Goal: Task Accomplishment & Management: Use online tool/utility

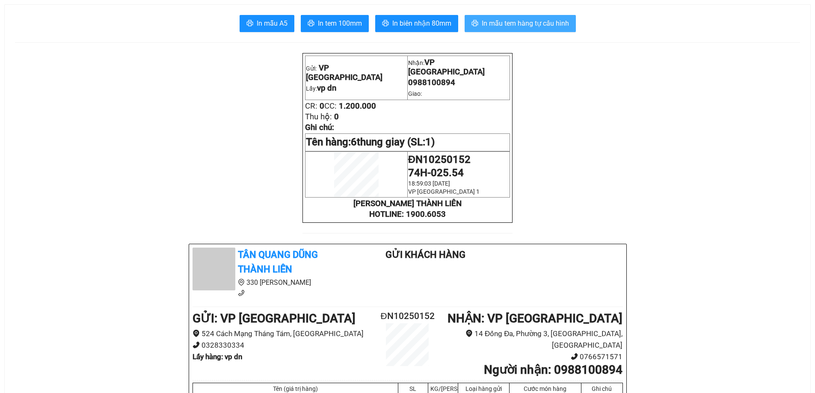
click at [537, 21] on span "In mẫu tem hàng tự cấu hình" at bounding box center [525, 23] width 87 height 11
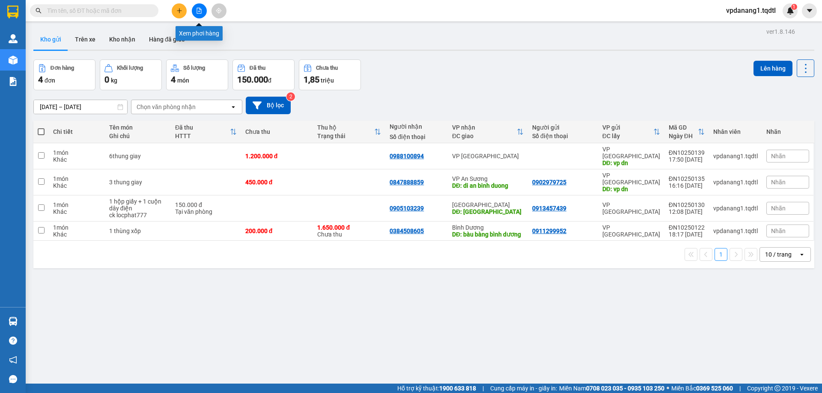
click at [202, 9] on button at bounding box center [199, 10] width 15 height 15
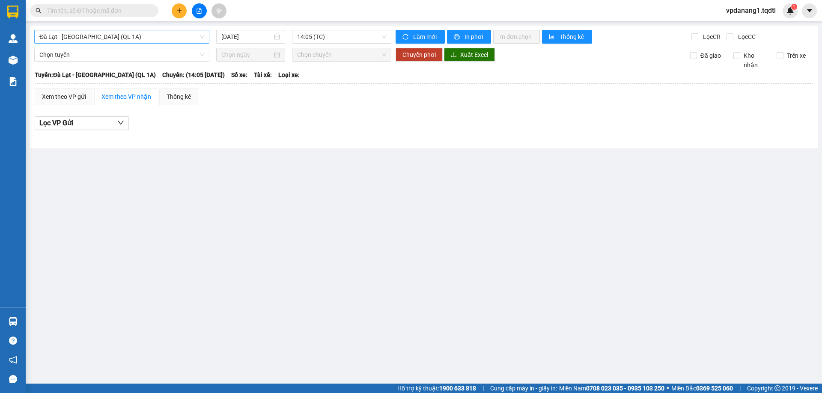
click at [96, 37] on span "Đà Lạt - [GEOGRAPHIC_DATA] (QL 1A)" at bounding box center [121, 36] width 165 height 13
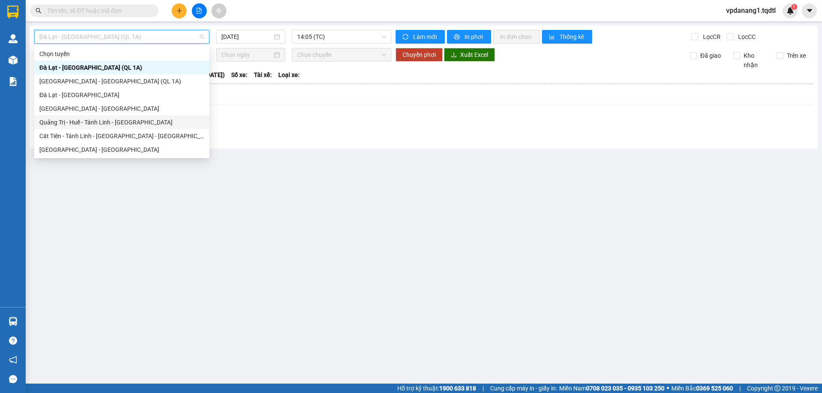
click at [137, 121] on div "Quảng Trị - Huế - Tánh Linh - [GEOGRAPHIC_DATA]" at bounding box center [121, 122] width 165 height 9
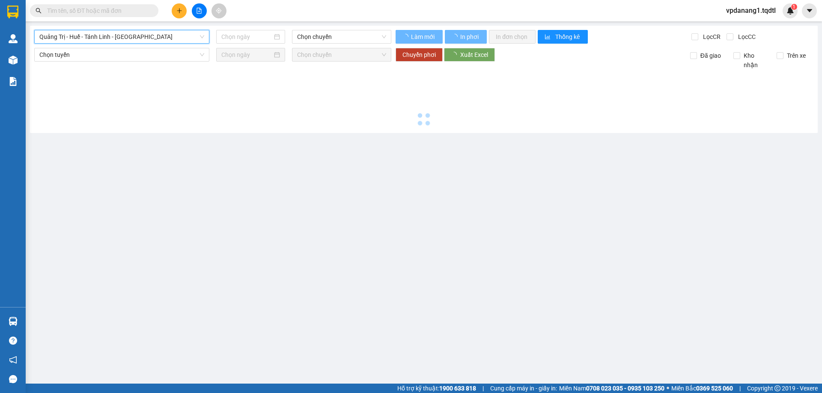
type input "[DATE]"
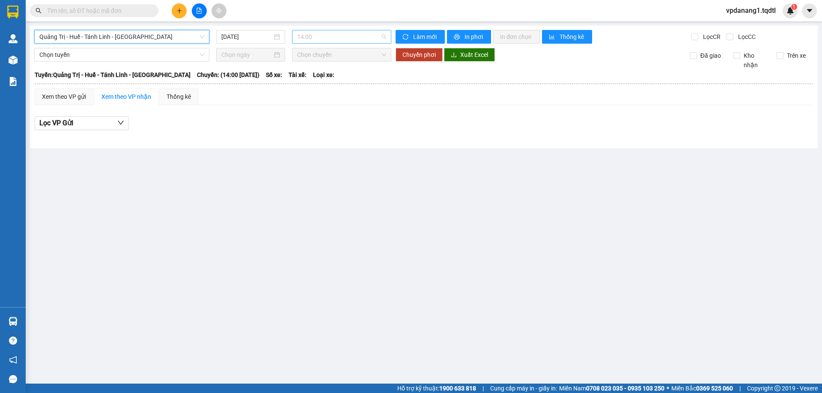
click at [365, 36] on span "14:00" at bounding box center [341, 36] width 89 height 13
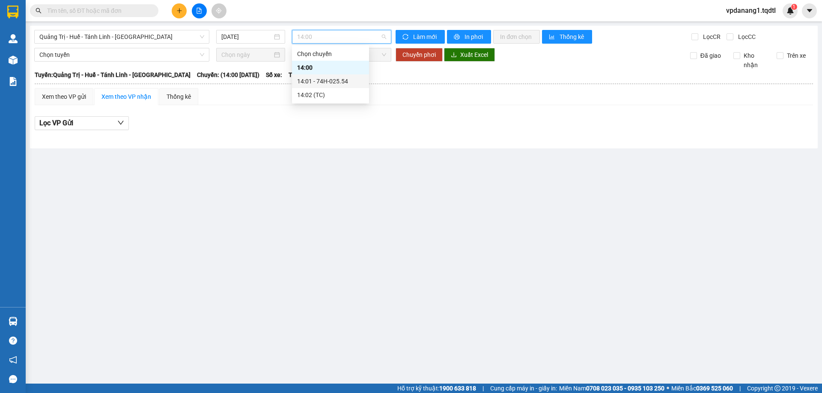
click at [350, 80] on div "14:01 - 74H-025.54" at bounding box center [330, 81] width 67 height 9
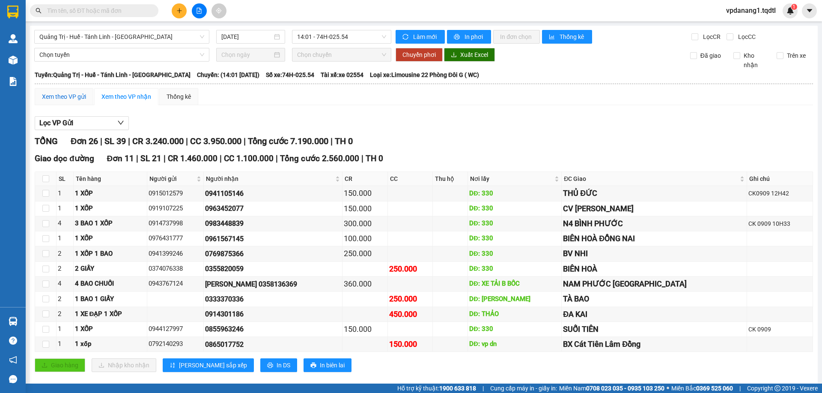
click at [66, 96] on div "Xem theo VP gửi" at bounding box center [64, 96] width 44 height 9
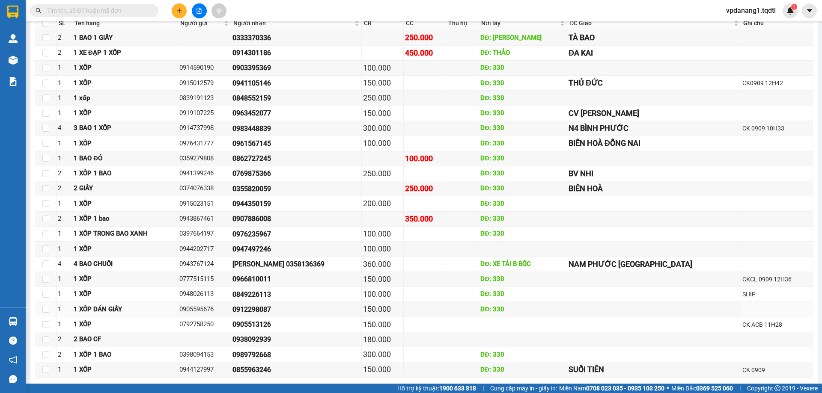
scroll to position [704, 0]
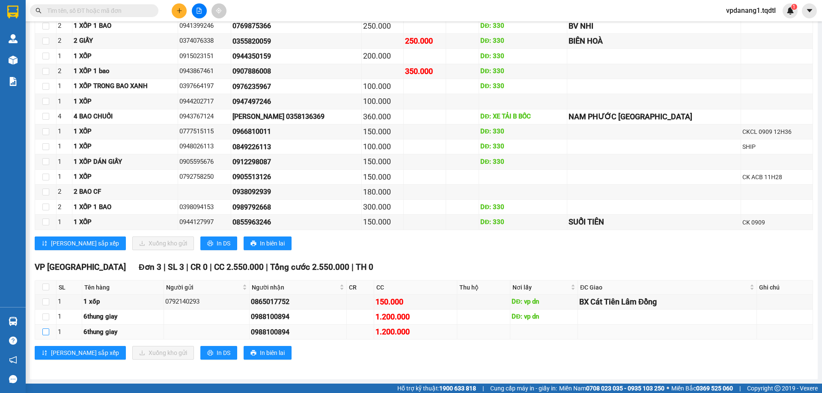
click at [46, 332] on input "checkbox" at bounding box center [45, 332] width 7 height 7
checkbox input "true"
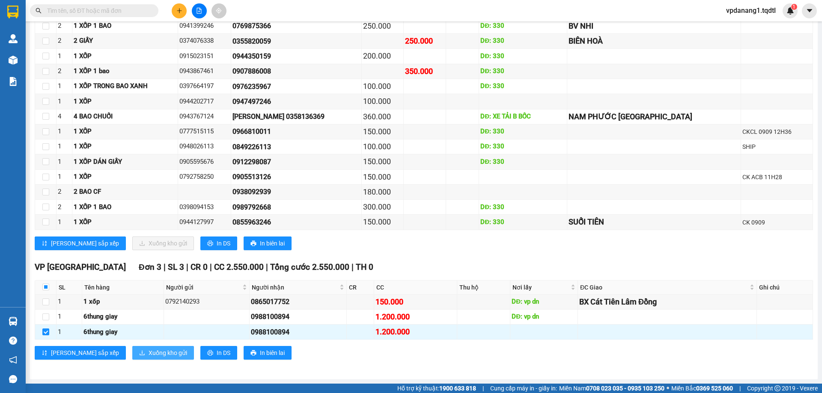
click at [148, 351] on span "Xuống kho gửi" at bounding box center [167, 352] width 39 height 9
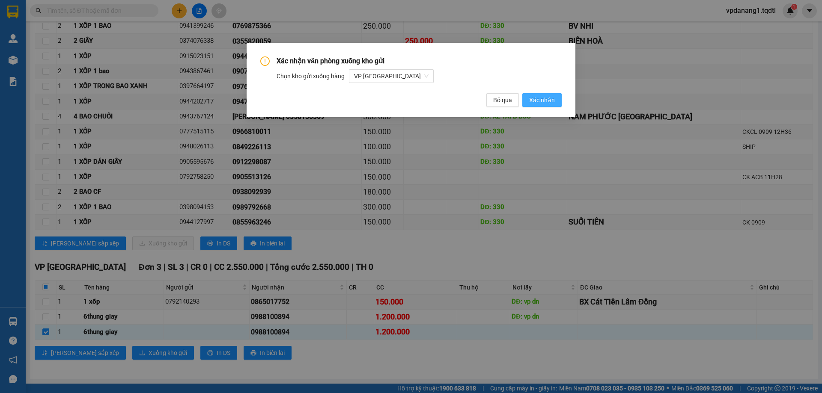
click at [548, 99] on span "Xác nhận" at bounding box center [542, 99] width 26 height 9
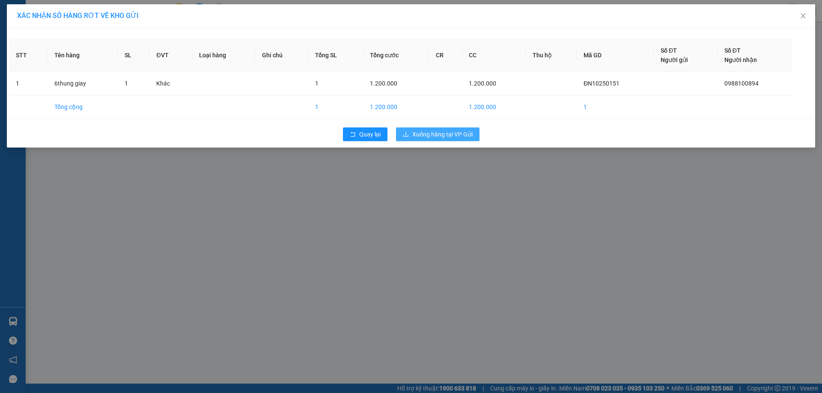
click at [448, 132] on span "Xuống hàng tại VP Gửi" at bounding box center [442, 134] width 60 height 9
